Goal: Check status: Check status

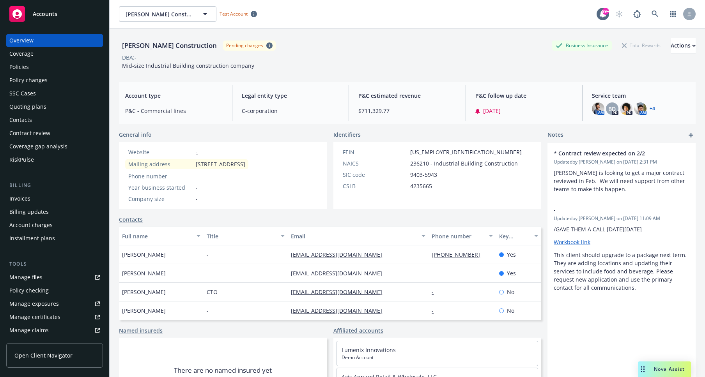
click at [423, 72] on div "[PERSON_NAME] Construction Pending changes Business Insurance Total Rewards Act…" at bounding box center [407, 52] width 577 height 48
